Goal: Navigation & Orientation: Go to known website

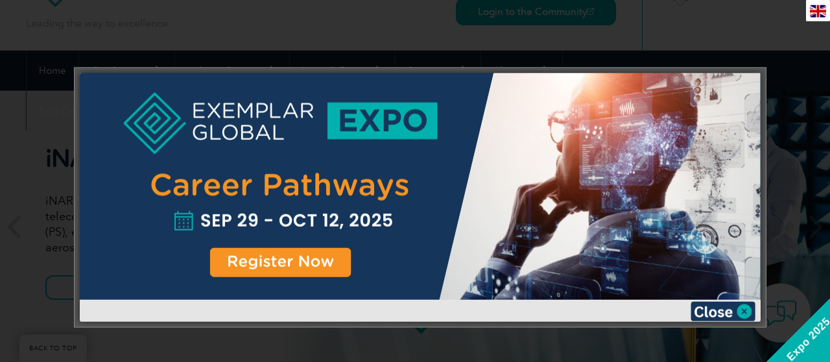
scroll to position [67, 0]
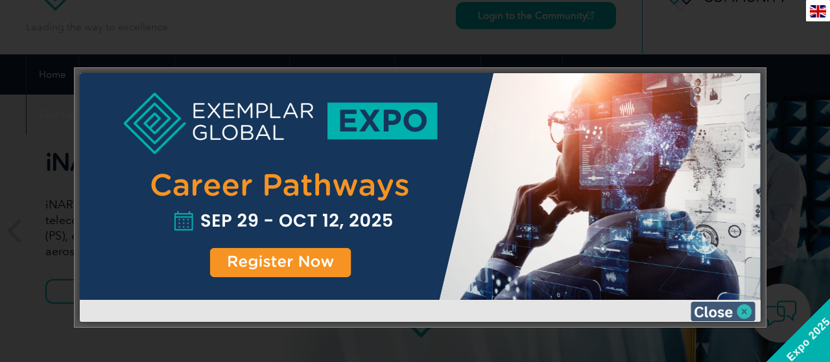
click at [732, 309] on img at bounding box center [722, 311] width 65 height 19
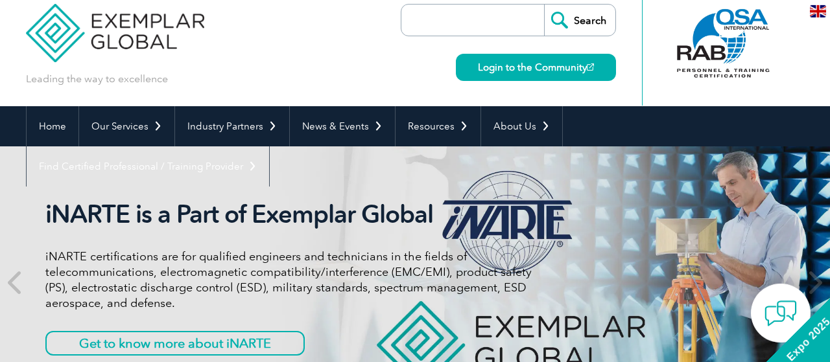
scroll to position [0, 0]
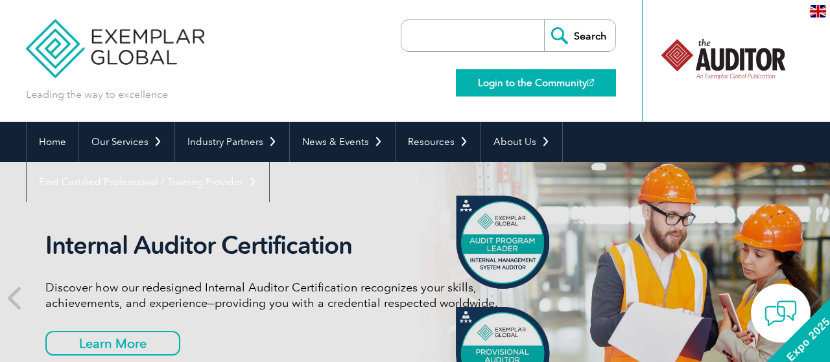
click at [523, 89] on link "Login to the Community" at bounding box center [536, 82] width 160 height 27
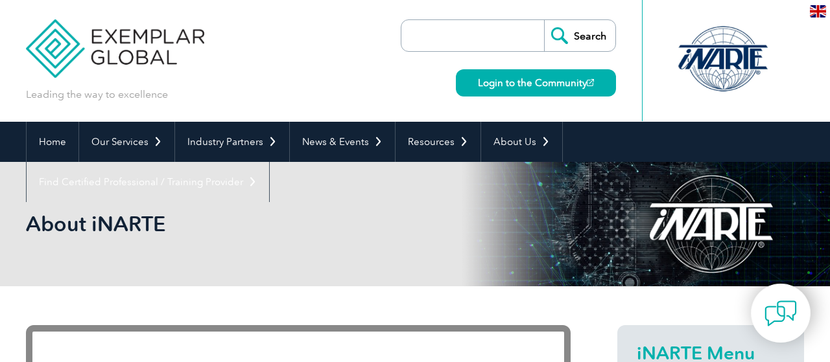
click at [562, 89] on link "Login to the Community" at bounding box center [536, 82] width 160 height 27
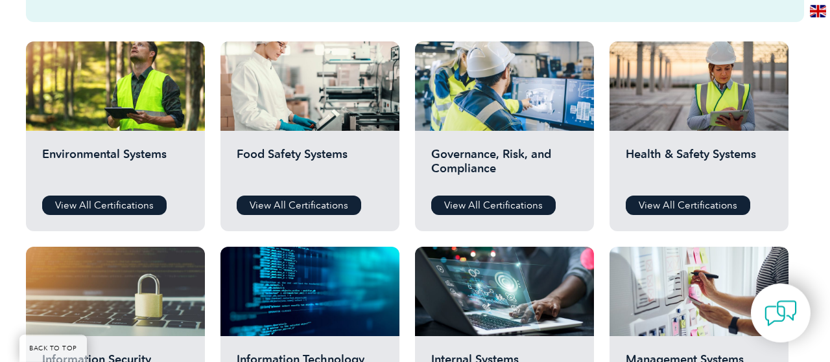
scroll to position [607, 0]
